Goal: Task Accomplishment & Management: Manage account settings

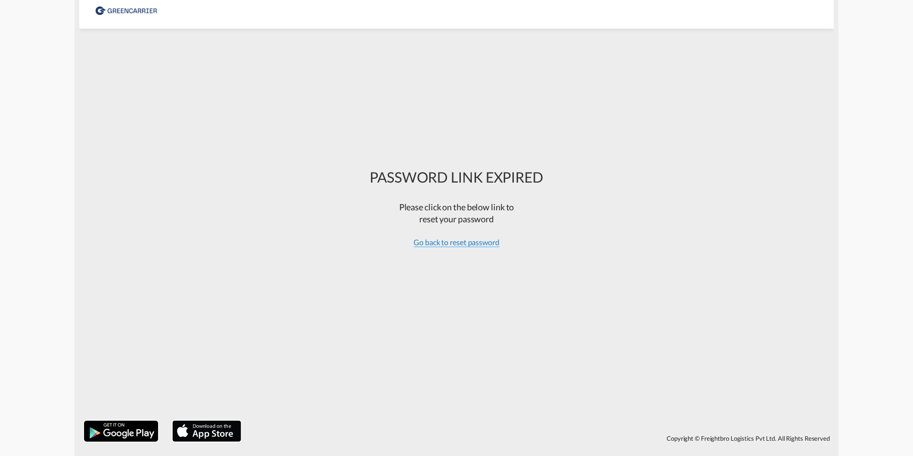
click at [435, 244] on span "Go back to reset password" at bounding box center [457, 242] width 86 height 10
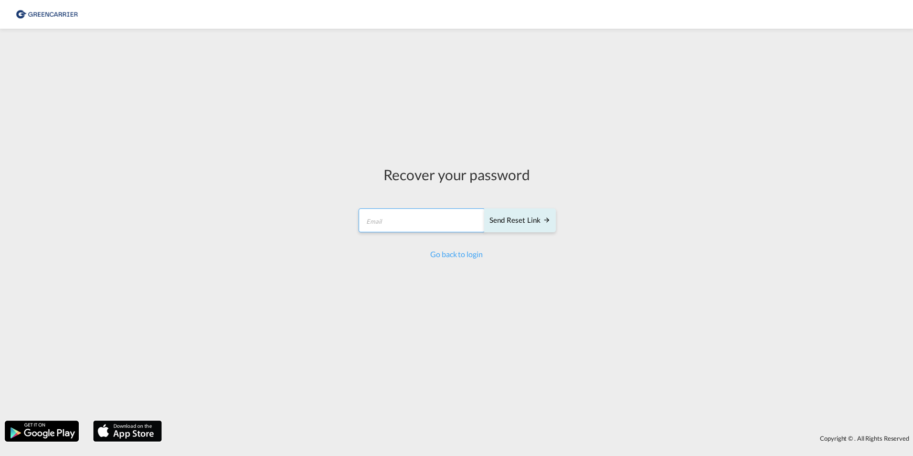
click at [424, 227] on input "email" at bounding box center [422, 220] width 127 height 24
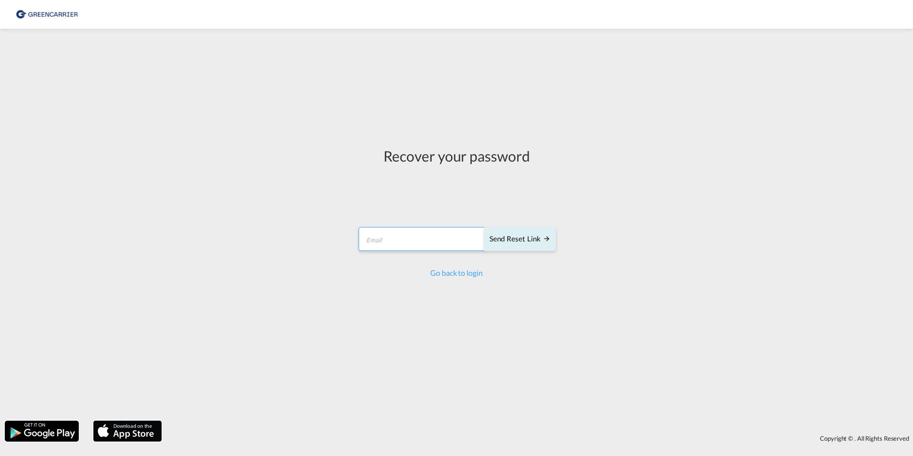
type input "[EMAIL_ADDRESS][PERSON_NAME][DOMAIN_NAME]"
click at [526, 242] on div "Send reset link" at bounding box center [519, 238] width 61 height 11
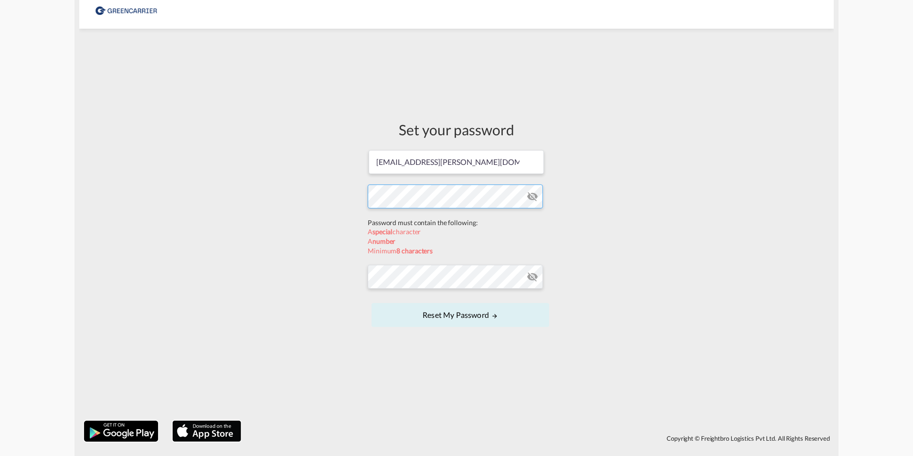
click at [423, 220] on form "[EMAIL_ADDRESS][PERSON_NAME][DOMAIN_NAME] Password must contain the following: …" at bounding box center [457, 239] width 178 height 180
click at [434, 278] on form "[EMAIL_ADDRESS][PERSON_NAME][DOMAIN_NAME] Password must contain the following: …" at bounding box center [457, 239] width 178 height 180
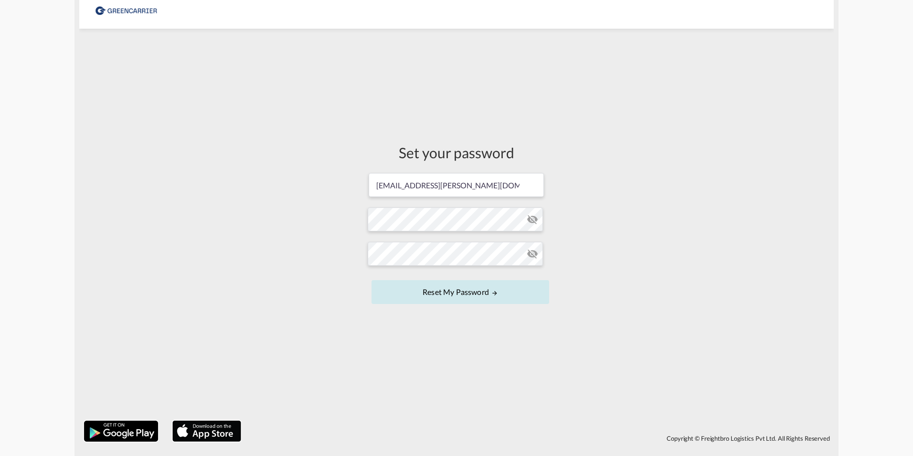
click at [434, 290] on button "Reset my password" at bounding box center [460, 292] width 178 height 24
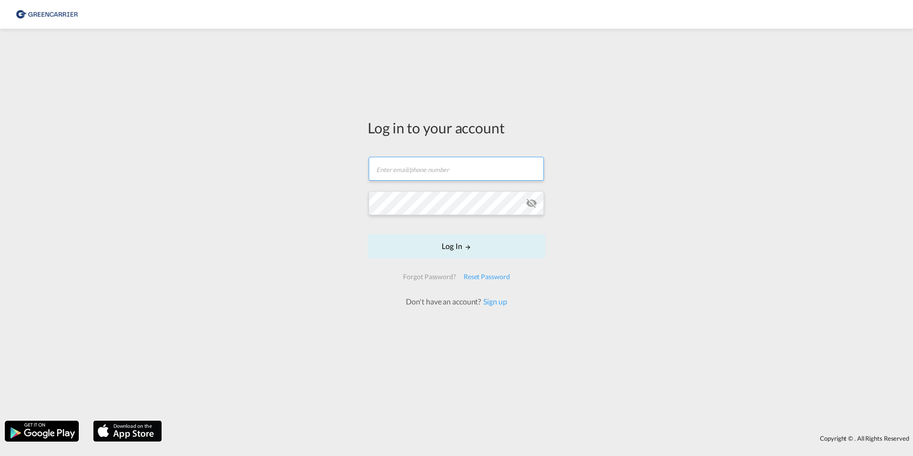
type input "[EMAIL_ADDRESS][PERSON_NAME][DOMAIN_NAME]"
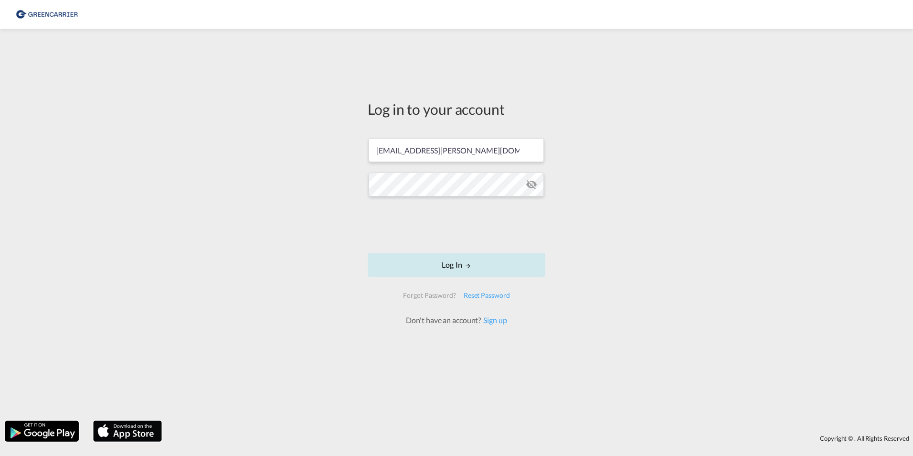
click at [467, 265] on md-icon "LOGIN" at bounding box center [468, 265] width 7 height 7
